Goal: Check status: Check status

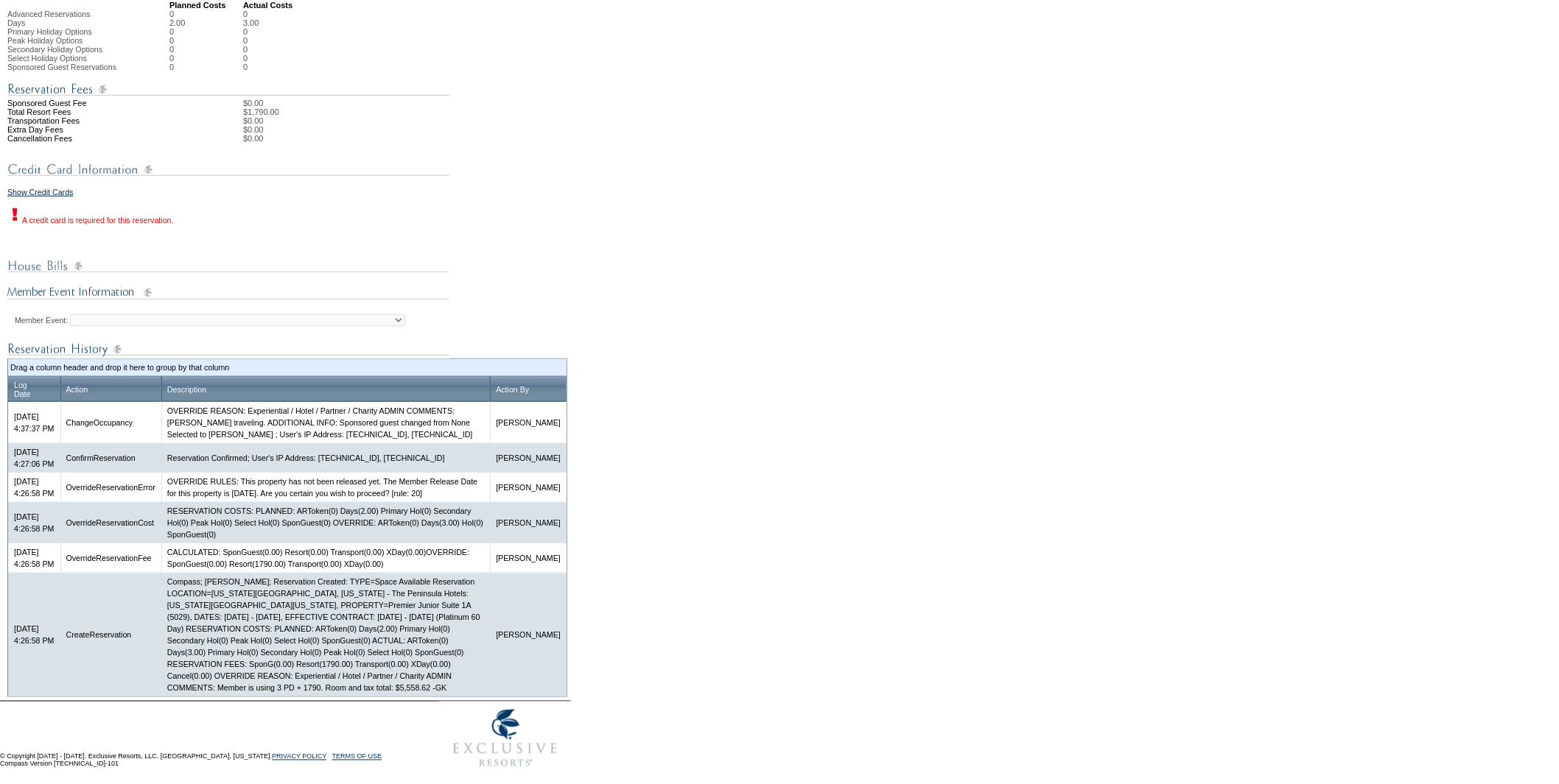
scroll to position [505, 0]
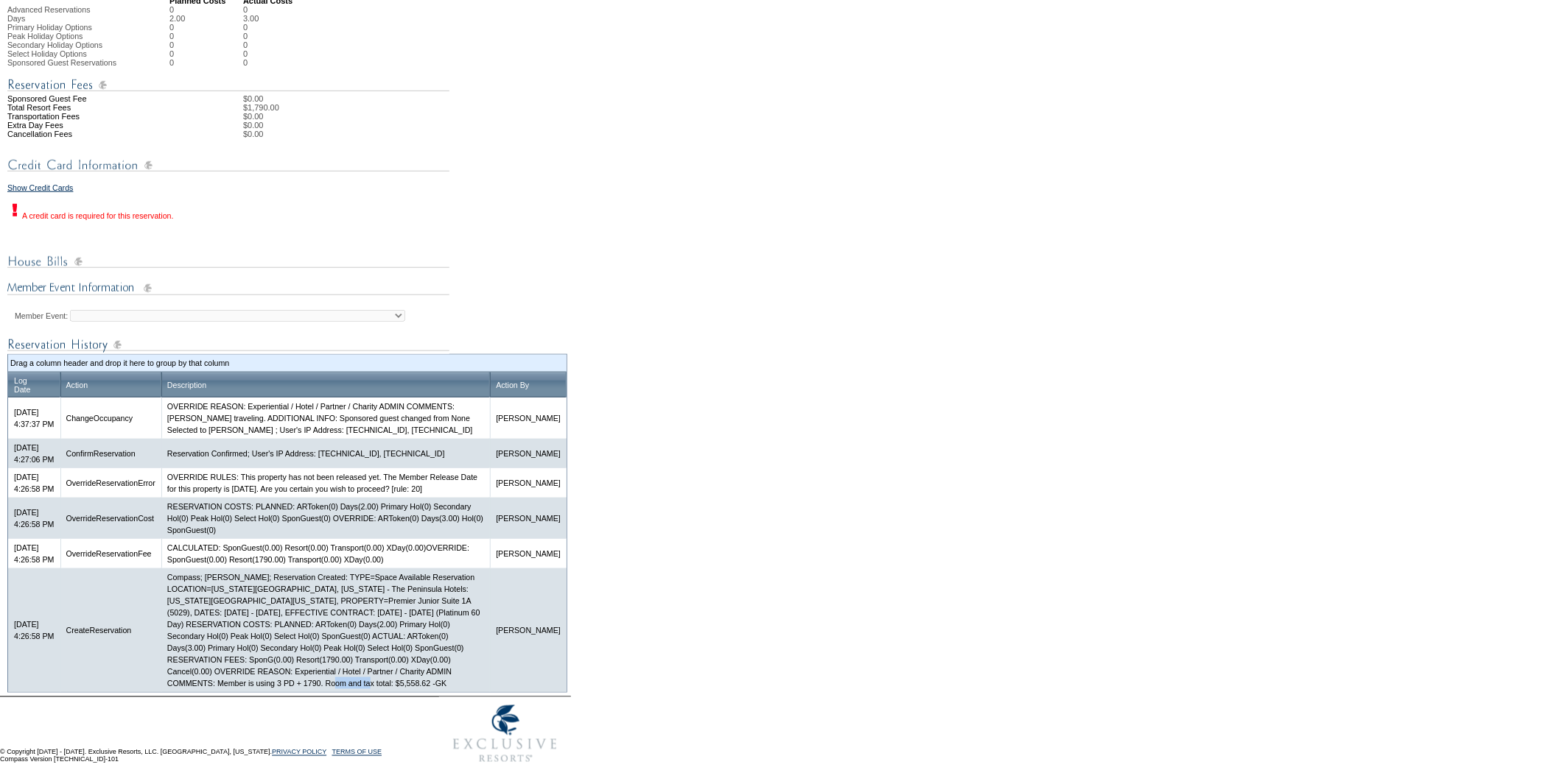
drag, startPoint x: 344, startPoint y: 685, endPoint x: 386, endPoint y: 686, distance: 42.0
click at [386, 686] on td "Compass; Galen Kelly; Reservation Created: TYPE=Space Available Reservation LOC…" at bounding box center [325, 630] width 328 height 123
copy td "$5,558.62"
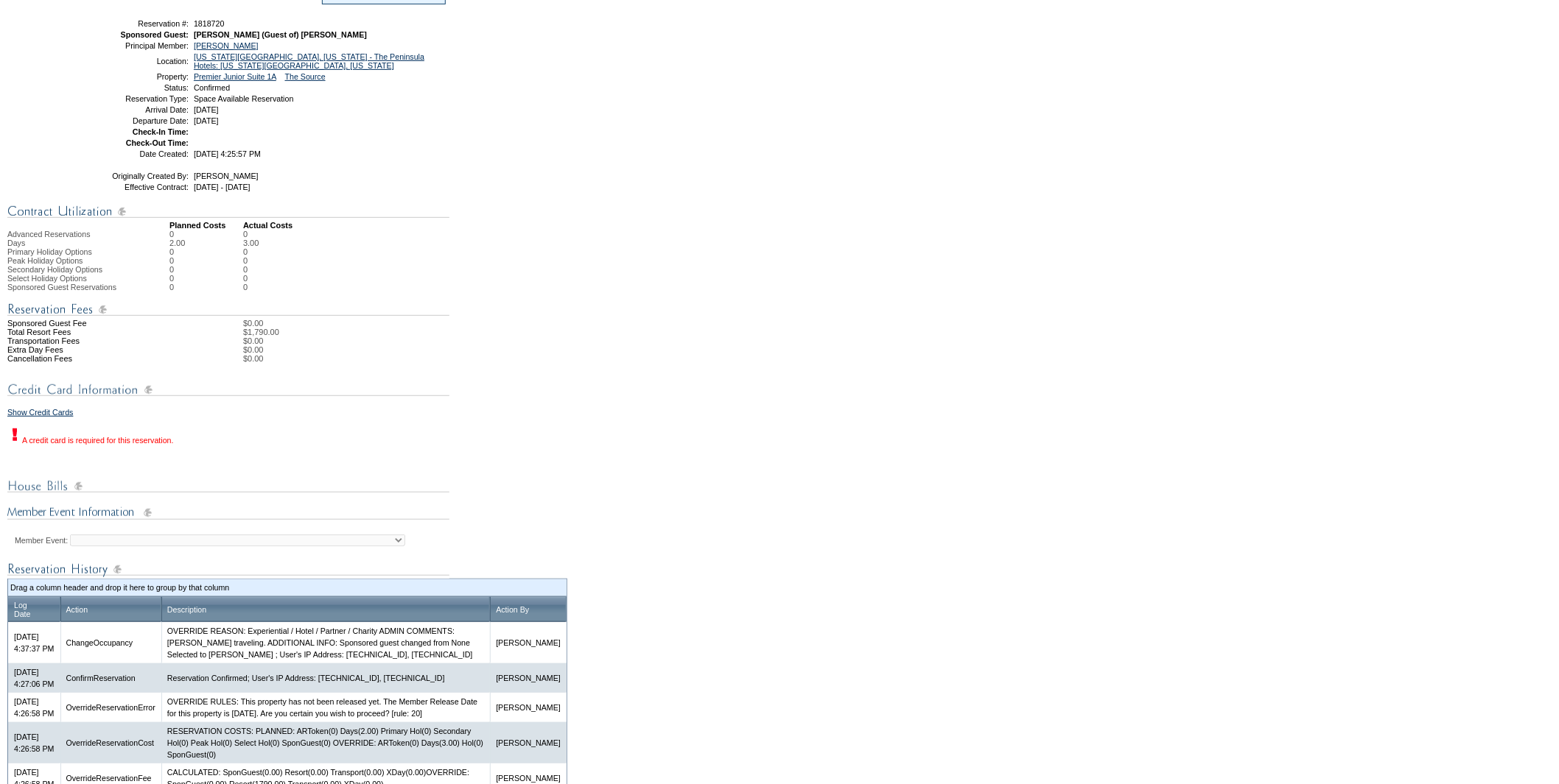
scroll to position [0, 0]
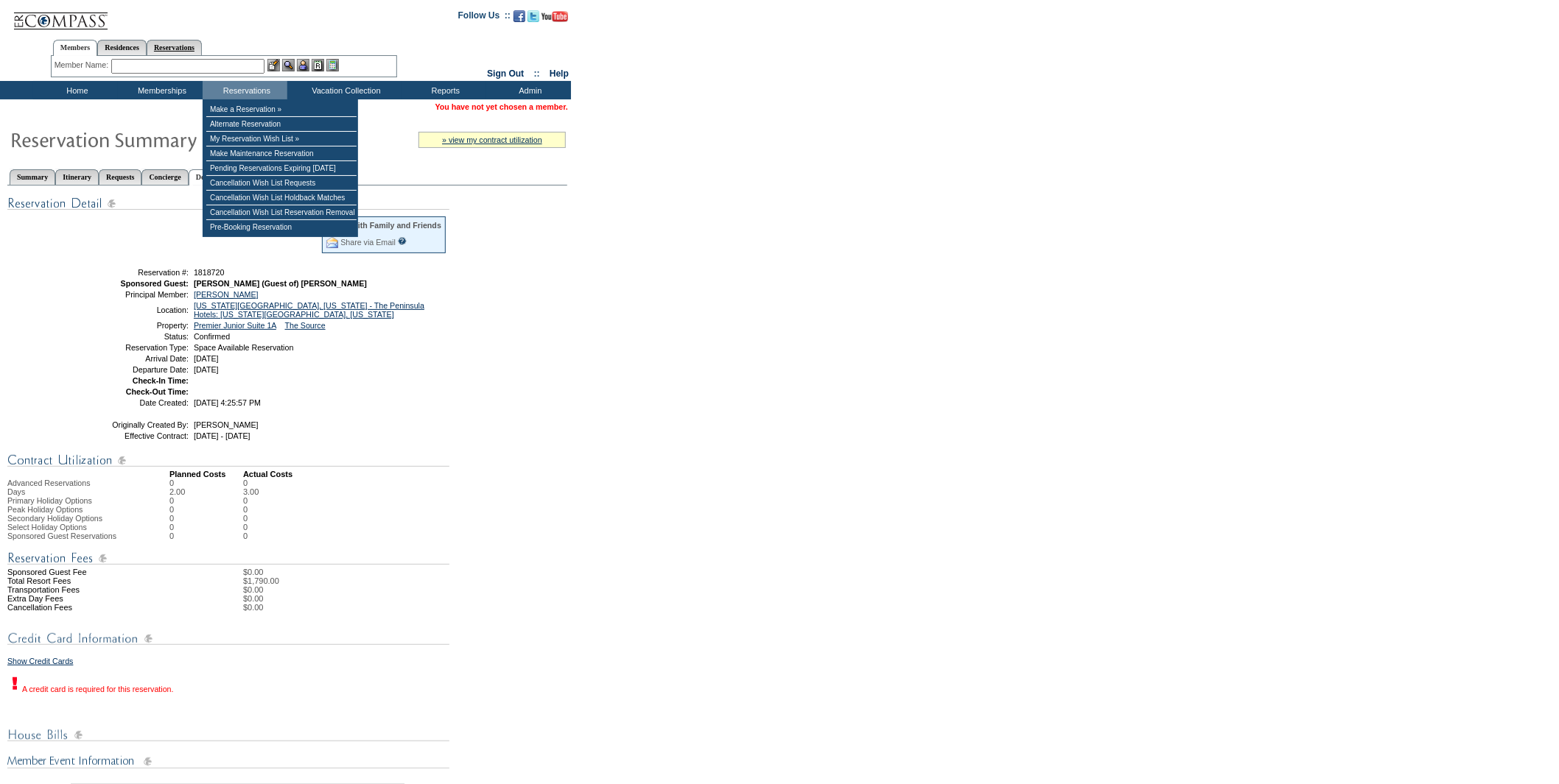
click at [201, 45] on link "Reservations" at bounding box center [174, 47] width 55 height 16
click at [148, 64] on input "text" at bounding box center [140, 67] width 65 height 15
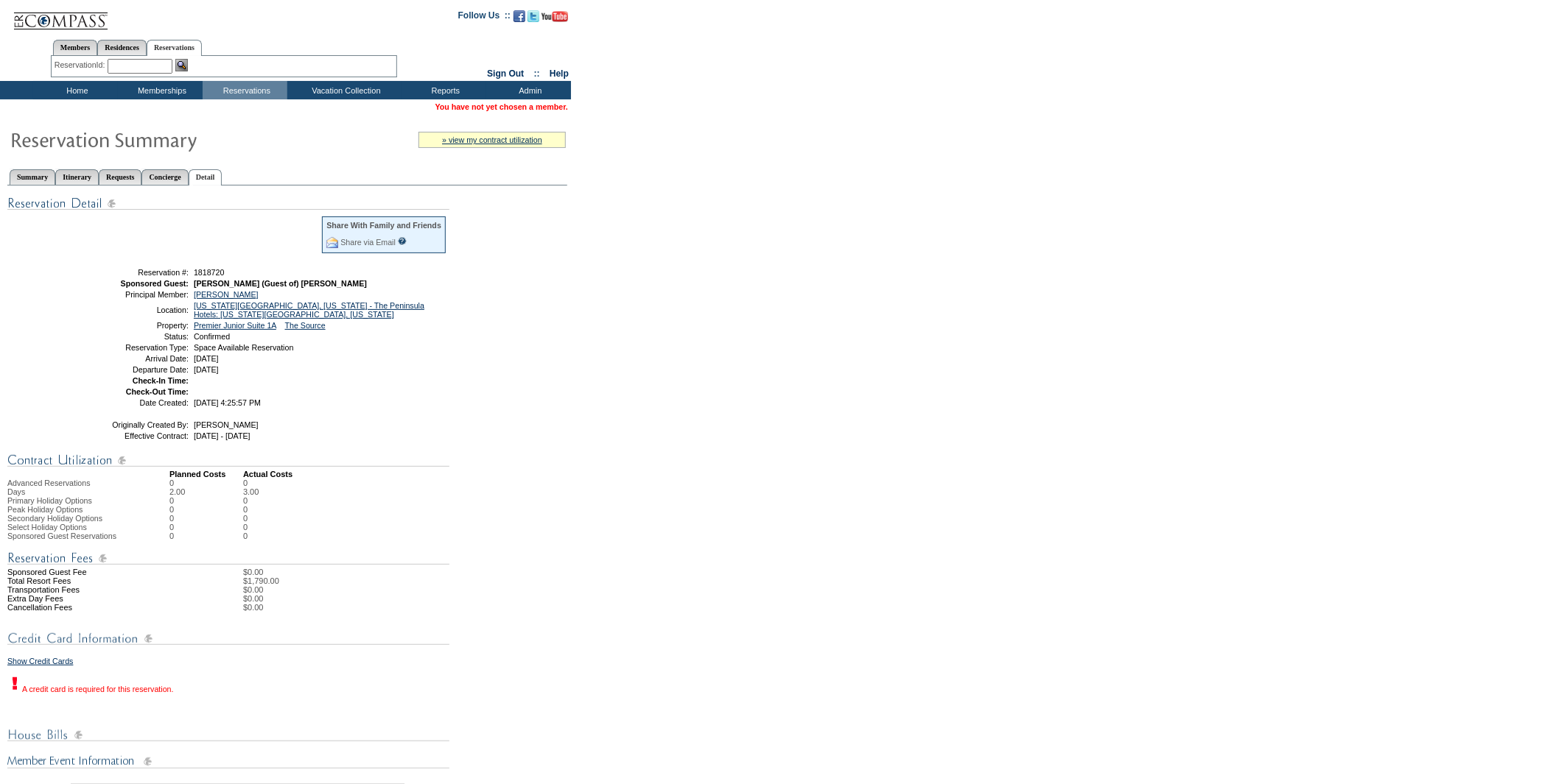
paste input "1818709"
type input "1818709"
click at [179, 61] on img at bounding box center [181, 65] width 13 height 13
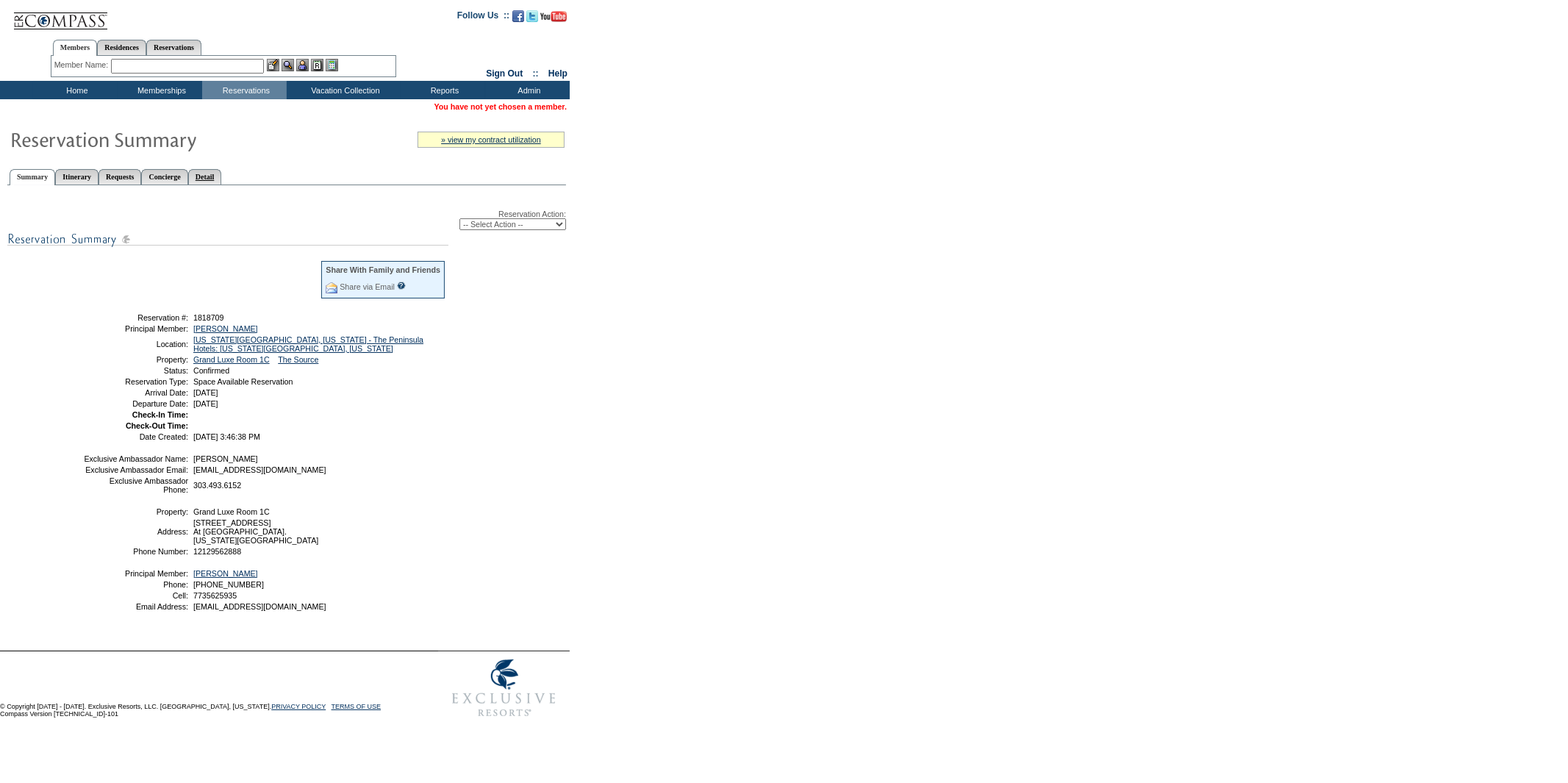
click at [222, 169] on link "Detail" at bounding box center [205, 176] width 34 height 15
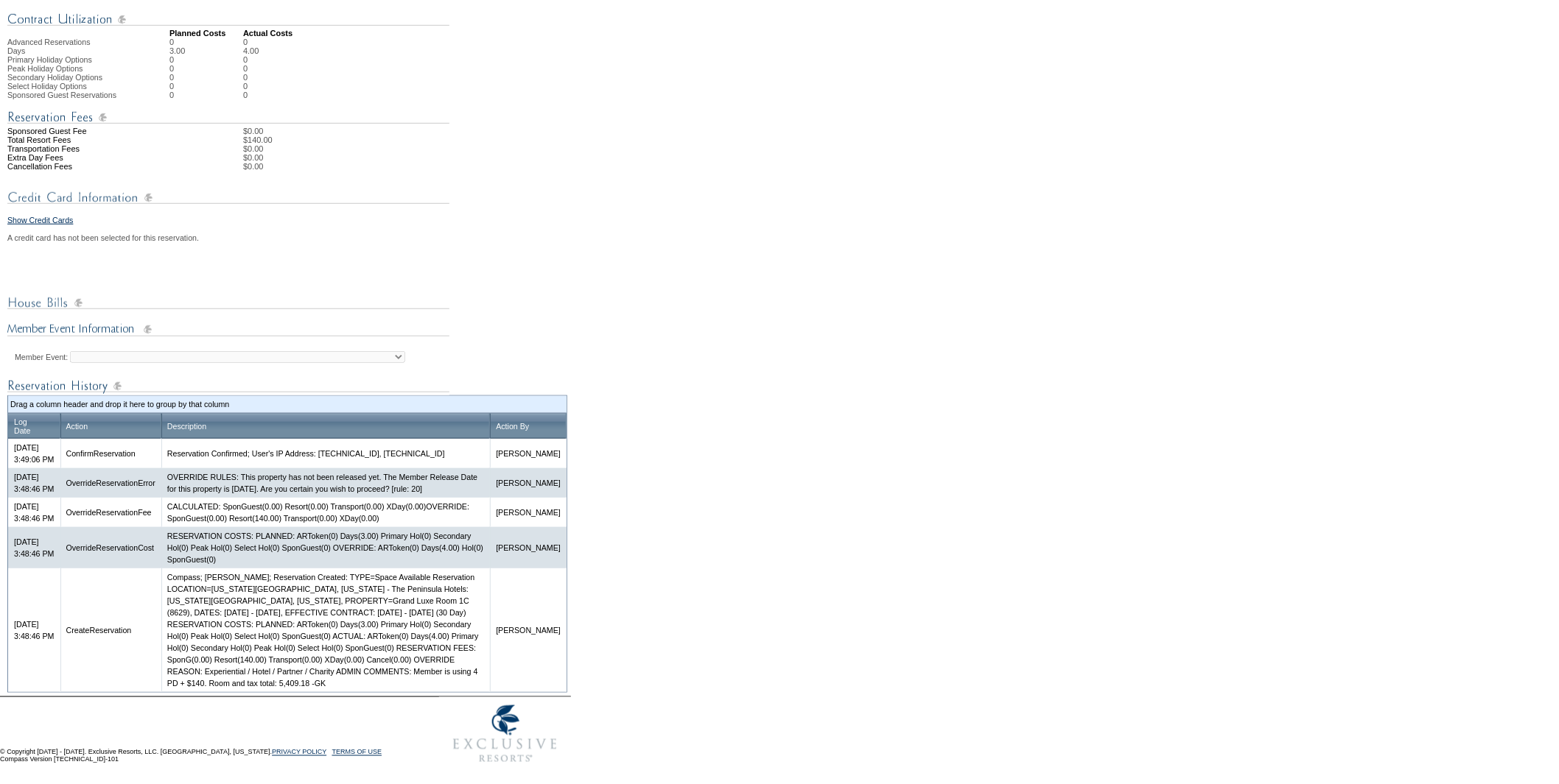
scroll to position [462, 0]
drag, startPoint x: 347, startPoint y: 684, endPoint x: 379, endPoint y: 683, distance: 32.0
click at [379, 683] on td "Compass; Galen Kelly; Reservation Created: TYPE=Space Available Reservation LOC…" at bounding box center [325, 630] width 328 height 123
copy td "5,409.18"
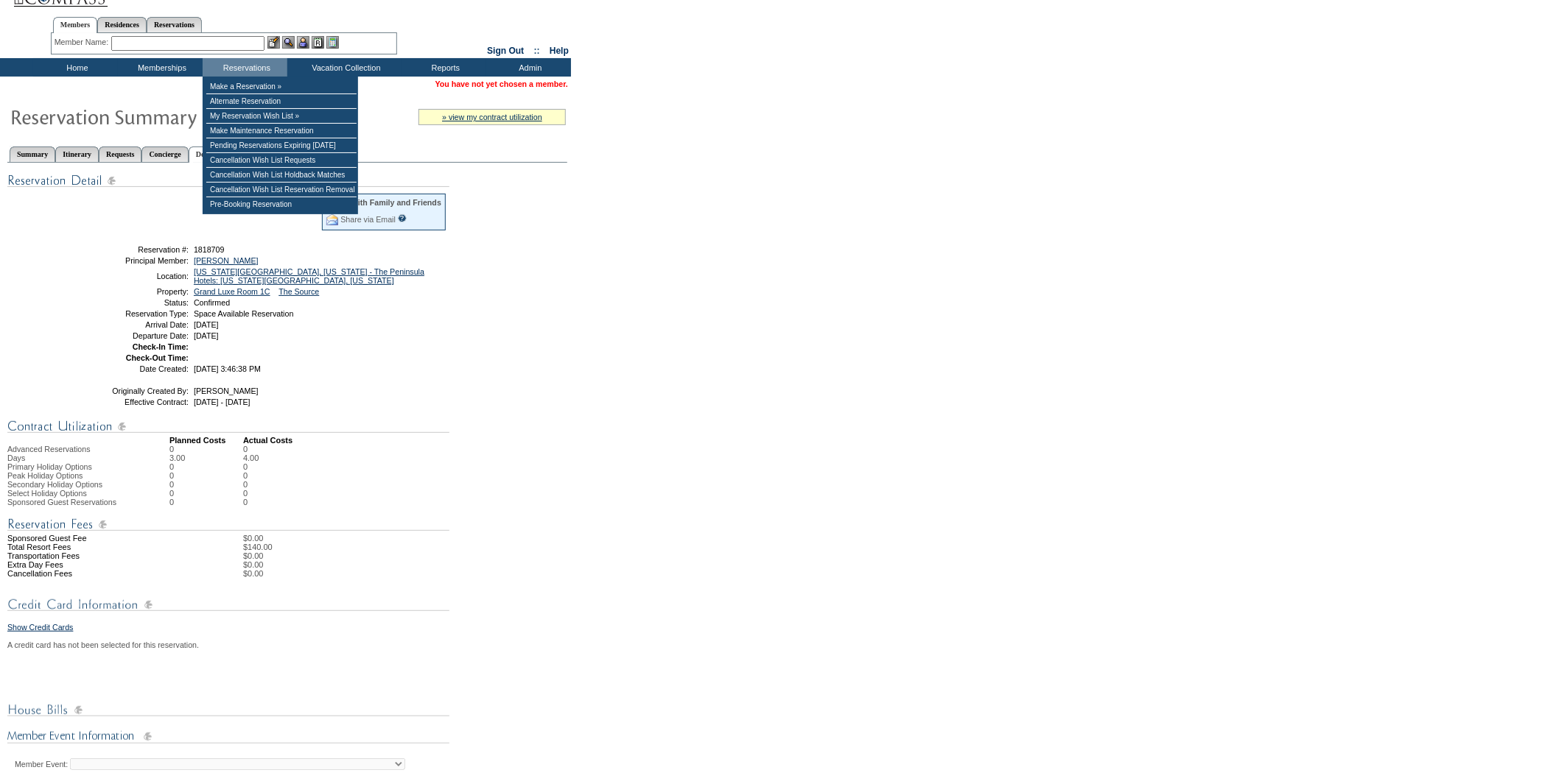
scroll to position [0, 0]
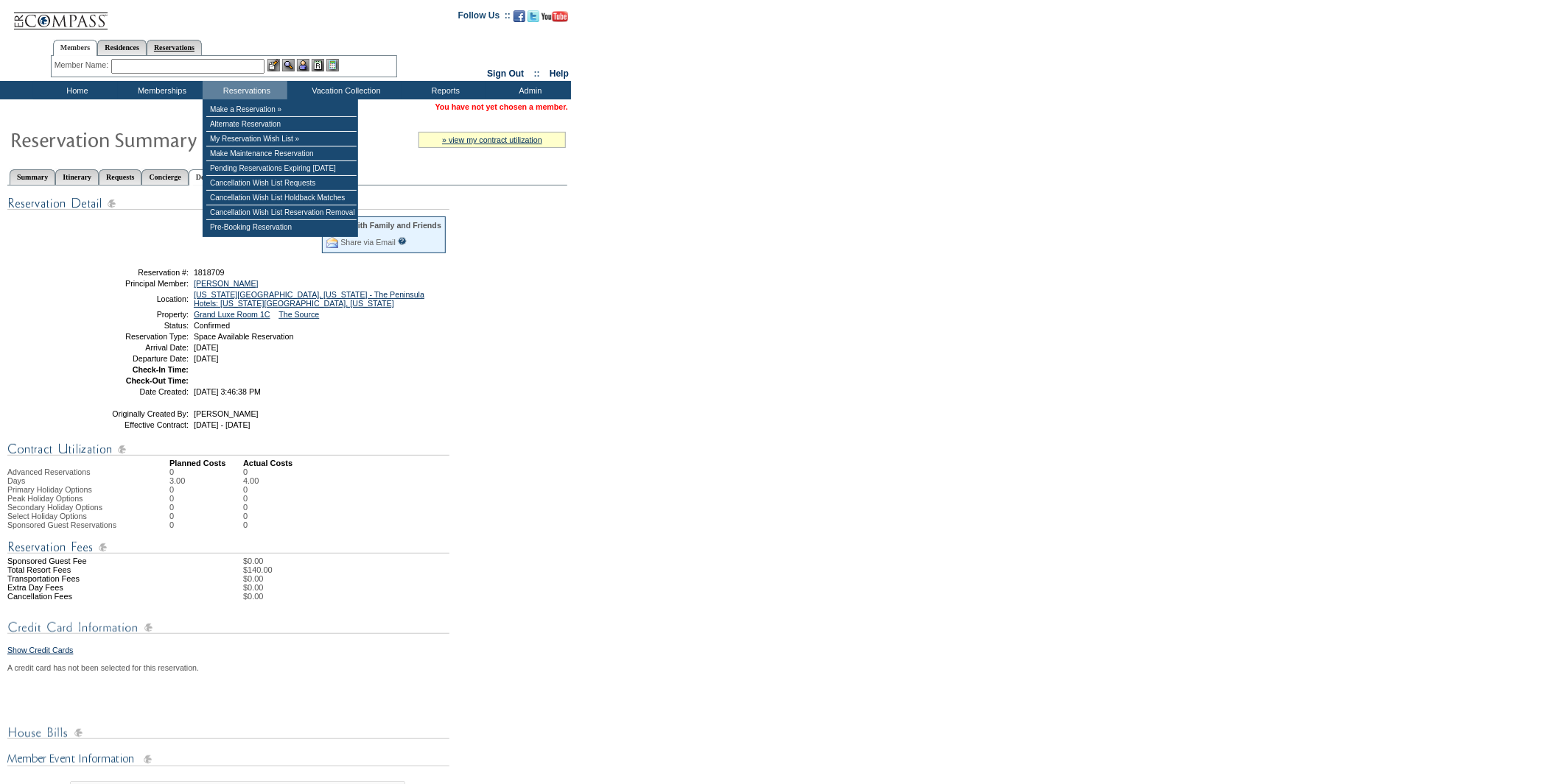
click at [200, 42] on link "Reservations" at bounding box center [174, 47] width 55 height 16
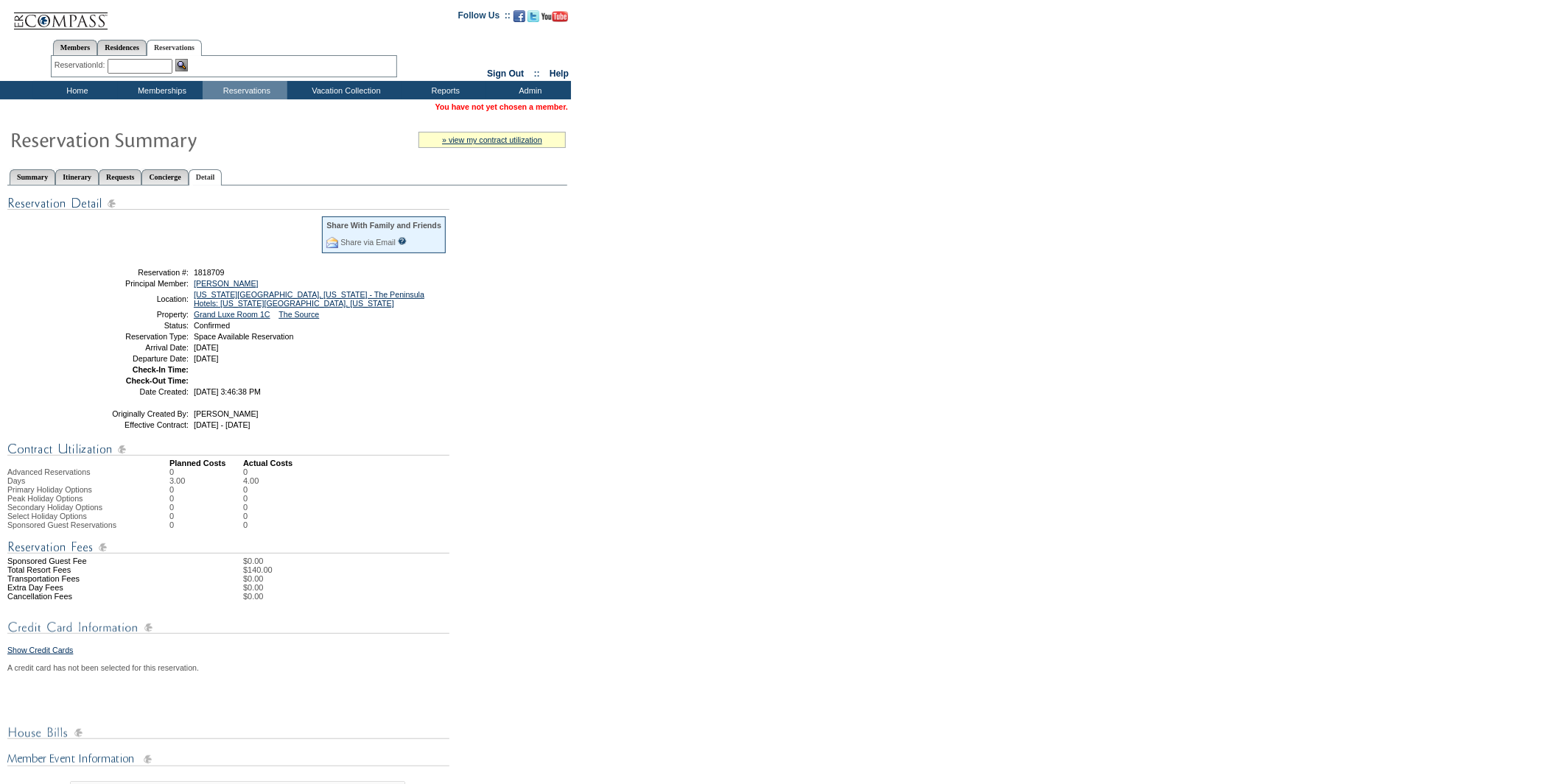
click at [149, 59] on input "text" at bounding box center [140, 67] width 65 height 15
paste input "1818658"
type input "1818658"
click at [182, 64] on img at bounding box center [181, 65] width 13 height 13
